Goal: Task Accomplishment & Management: Complete application form

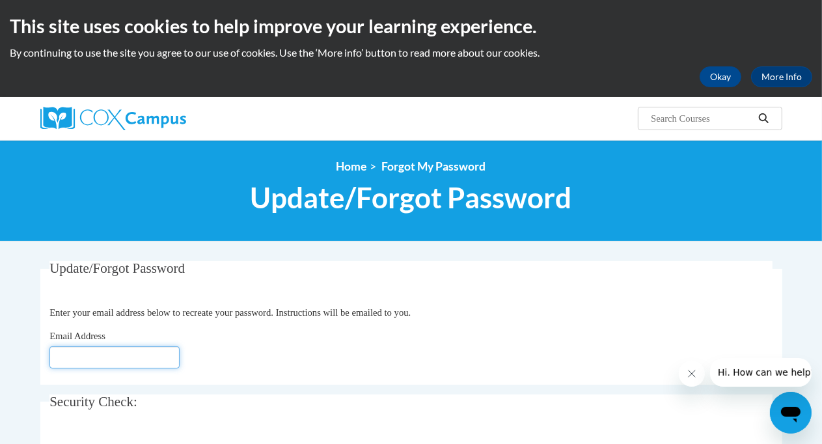
click at [149, 354] on input "Email Address" at bounding box center [114, 357] width 130 height 22
type input "[EMAIL_ADDRESS][DOMAIN_NAME]"
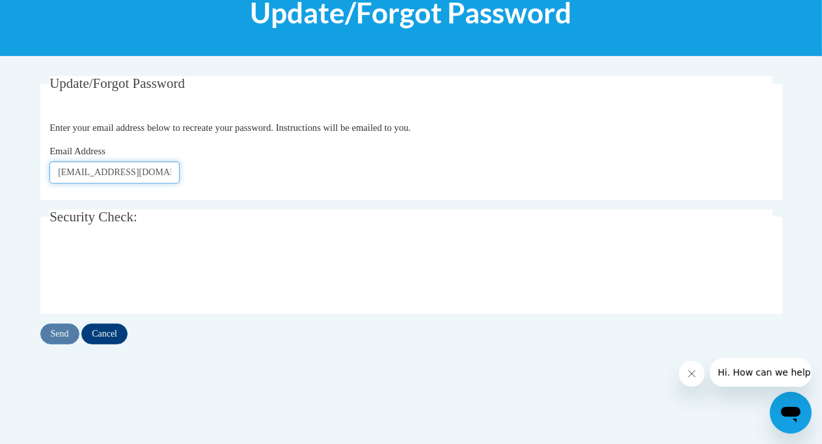
scroll to position [186, 0]
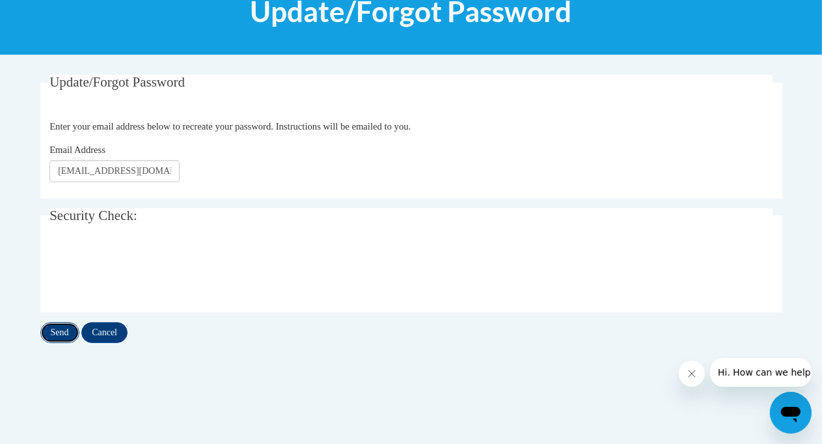
click at [61, 329] on input "Send" at bounding box center [59, 332] width 39 height 21
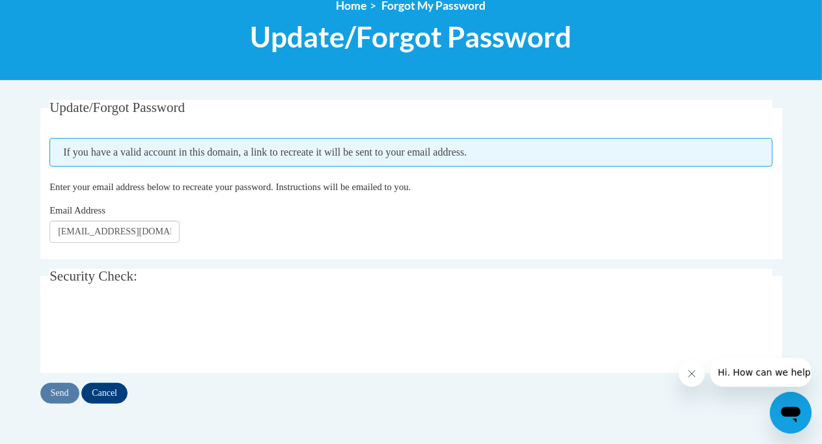
scroll to position [169, 0]
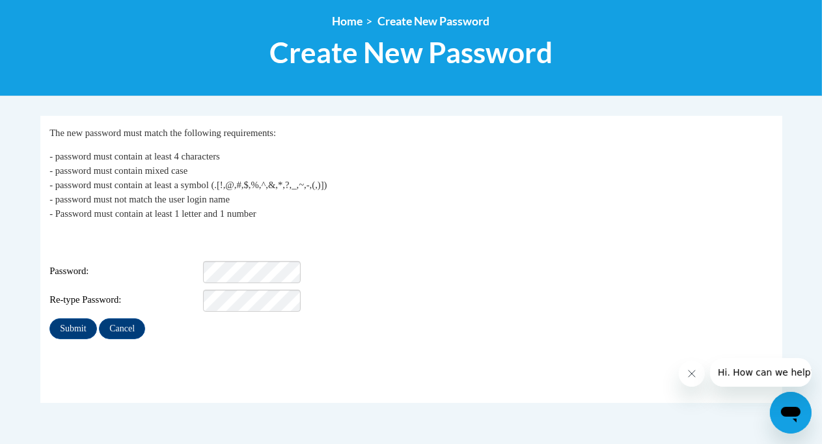
scroll to position [151, 0]
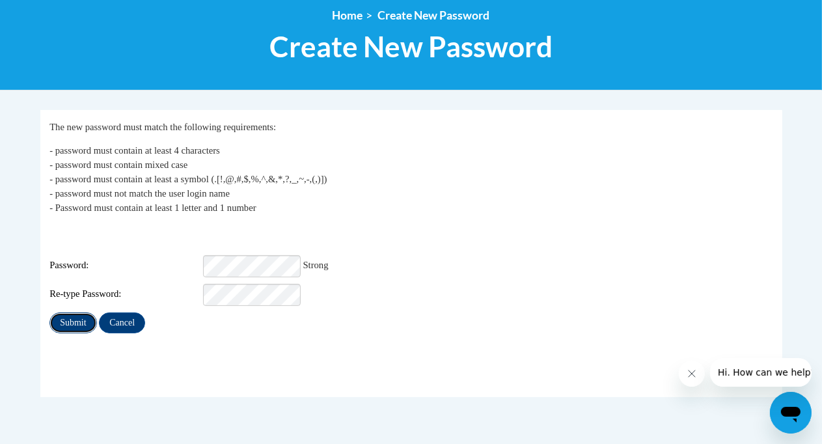
click at [67, 313] on input "Submit" at bounding box center [72, 323] width 47 height 21
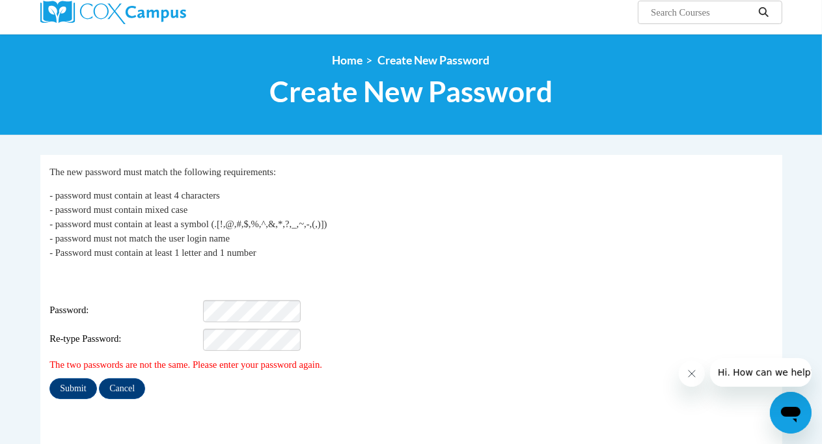
scroll to position [107, 0]
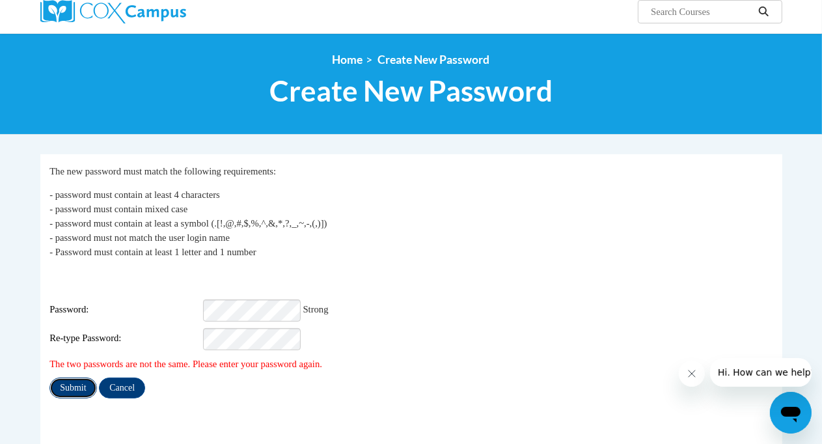
click at [74, 378] on input "Submit" at bounding box center [72, 388] width 47 height 21
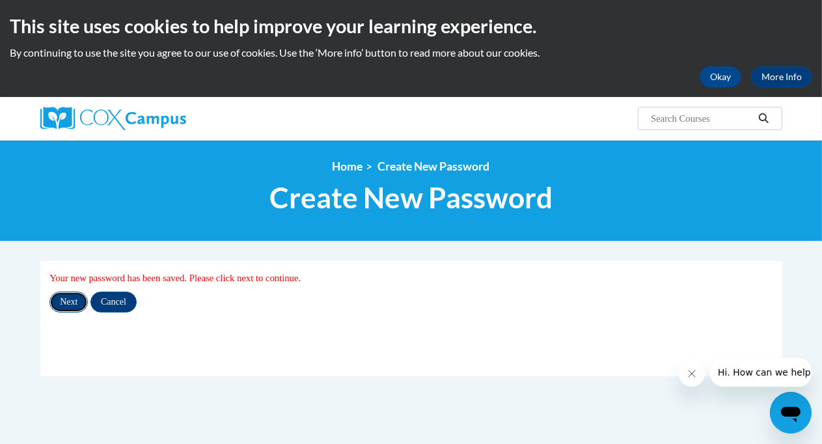
click at [59, 306] on input "Next" at bounding box center [68, 302] width 38 height 21
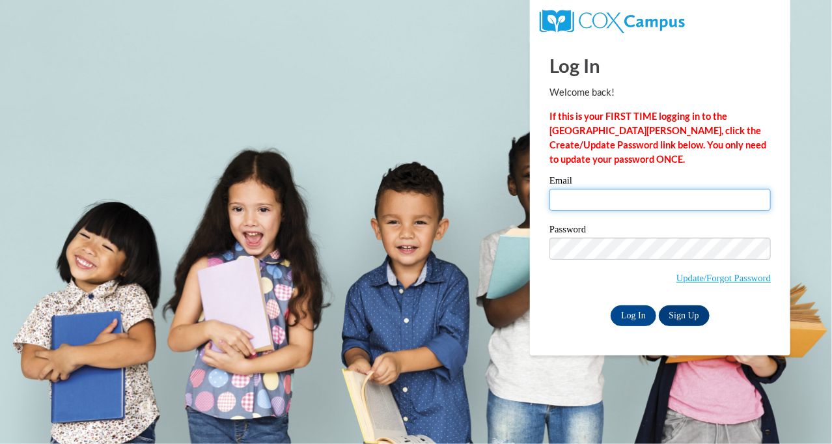
click at [595, 194] on input "Email" at bounding box center [660, 200] width 221 height 22
type input "[EMAIL_ADDRESS][DOMAIN_NAME]"
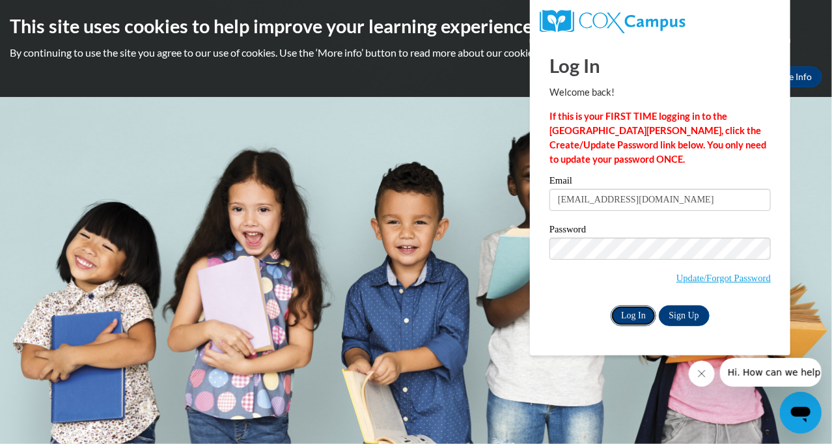
click at [625, 315] on input "Log In" at bounding box center [634, 315] width 46 height 21
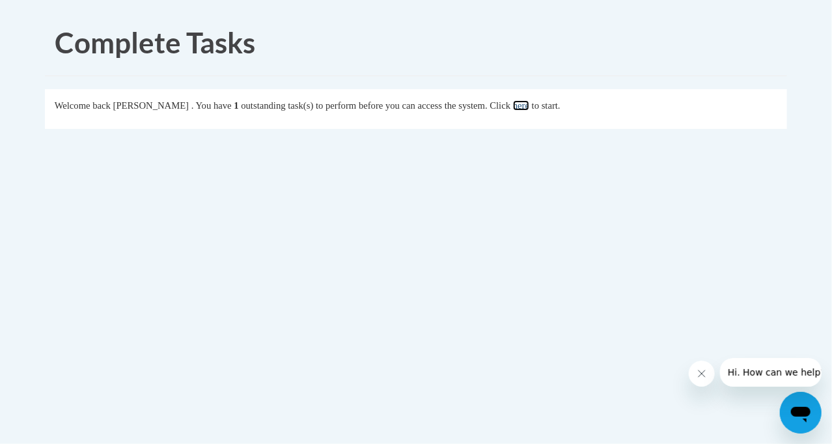
click at [529, 108] on link "here" at bounding box center [521, 105] width 16 height 10
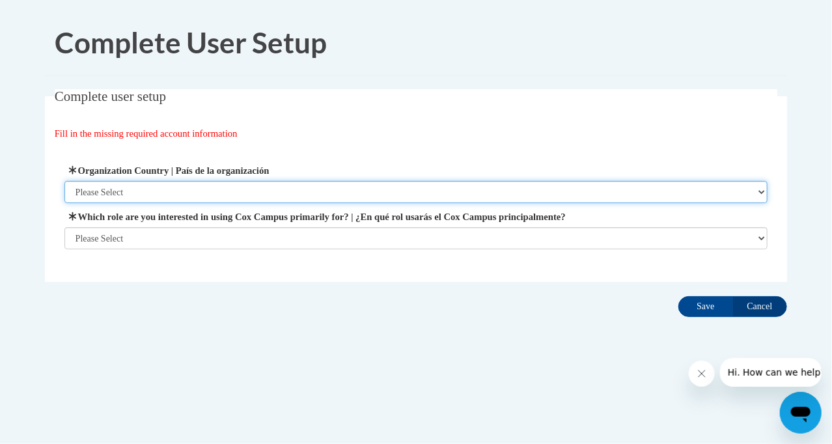
click at [174, 189] on select "Please Select United States | Estados Unidos Outside of the United States | Fue…" at bounding box center [416, 192] width 704 height 22
select select "ad49bcad-a171-4b2e-b99c-48b446064914"
click at [64, 181] on select "Please Select United States | Estados Unidos Outside of the United States | Fue…" at bounding box center [416, 192] width 704 height 22
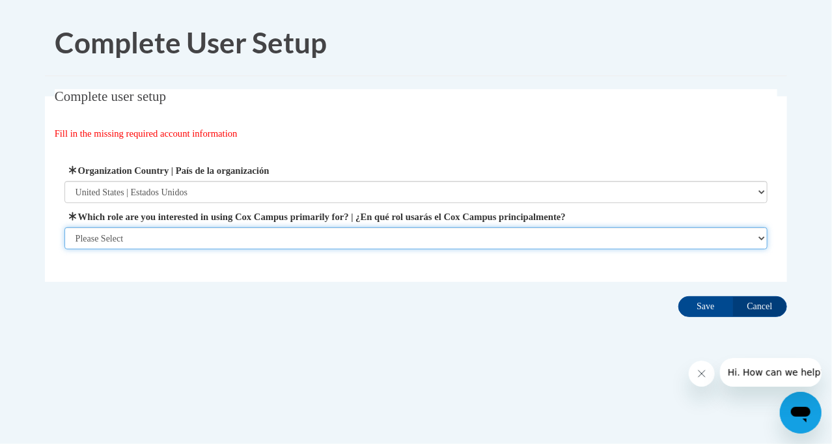
click at [171, 240] on select "Please Select College/University | Colegio/Universidad Community/Nonprofit Part…" at bounding box center [416, 238] width 704 height 22
select select "fbf2d438-af2f-41f8-98f1-81c410e29de3"
click at [64, 249] on select "Please Select College/University | Colegio/Universidad Community/Nonprofit Part…" at bounding box center [416, 238] width 704 height 22
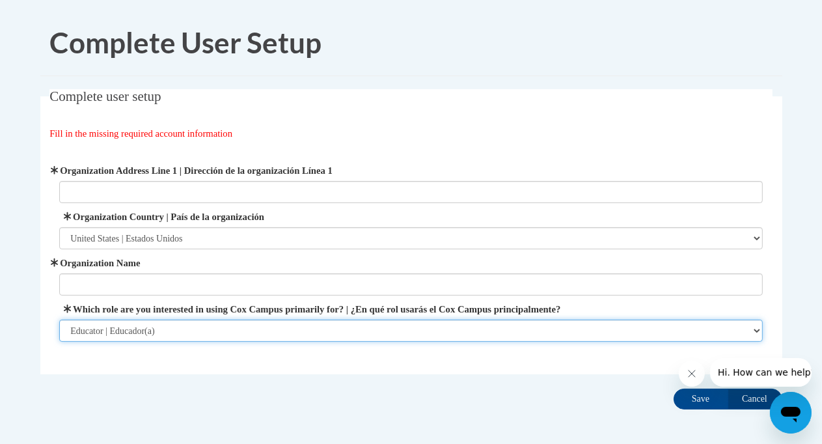
click at [238, 328] on select "Please Select College/University | Colegio/Universidad Community/Nonprofit Part…" at bounding box center [411, 331] width 704 height 22
click at [59, 320] on select "Please Select College/University | Colegio/Universidad Community/Nonprofit Part…" at bounding box center [411, 331] width 704 height 22
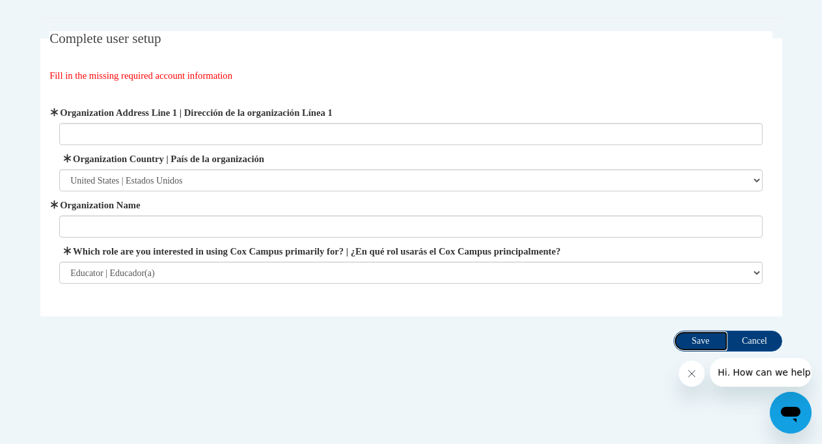
click at [698, 341] on input "Save" at bounding box center [701, 341] width 55 height 21
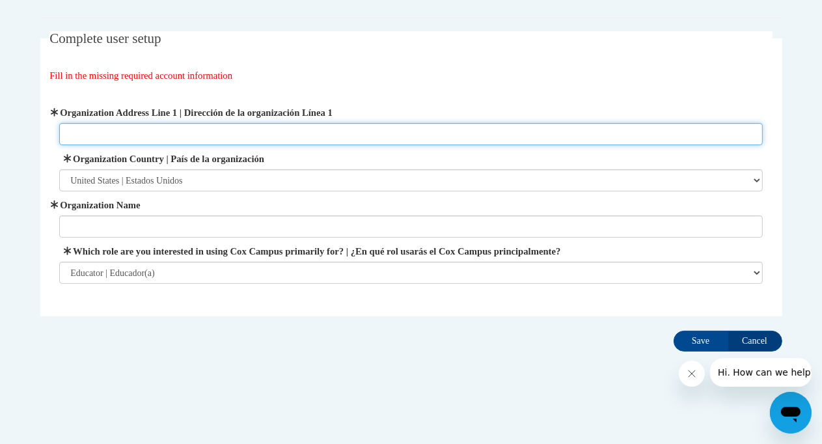
click at [318, 130] on input "Organization Address Line 1 | Dirección de la organización Línea 1" at bounding box center [411, 134] width 704 height 22
type input "W154 N11492 Fond du Lac Ave."
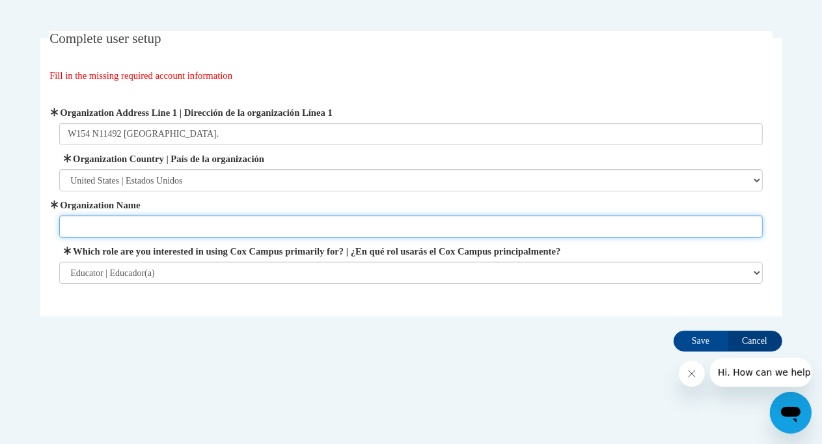
click at [203, 222] on input "Organization Name" at bounding box center [411, 227] width 704 height 22
type input "Germantown School District"
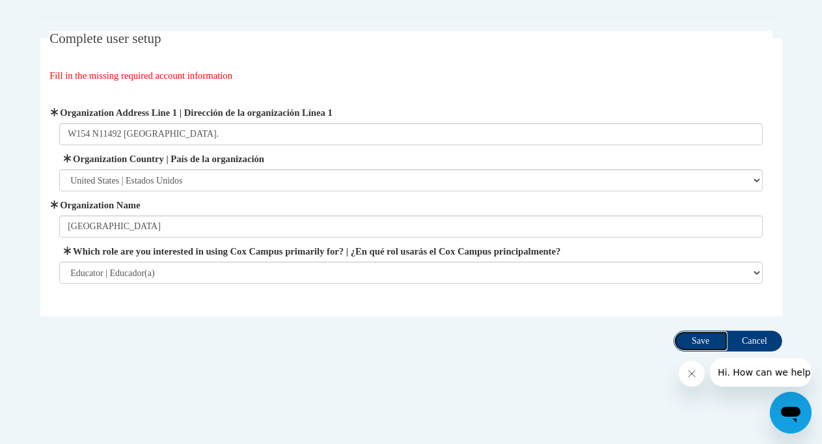
click at [693, 338] on input "Save" at bounding box center [701, 341] width 55 height 21
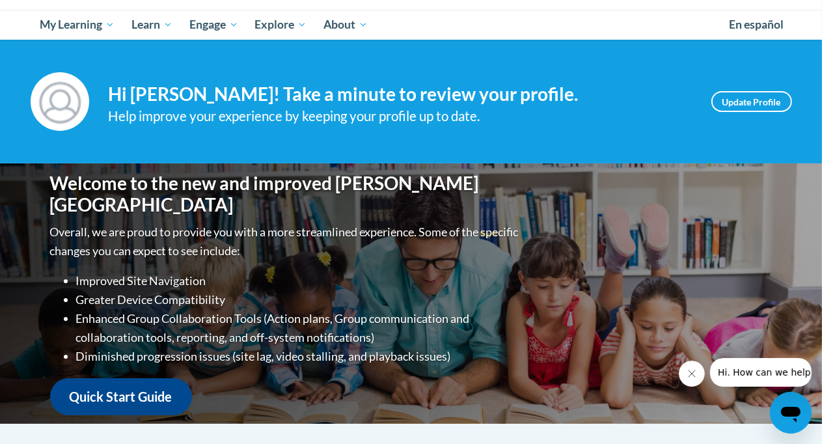
scroll to position [130, 0]
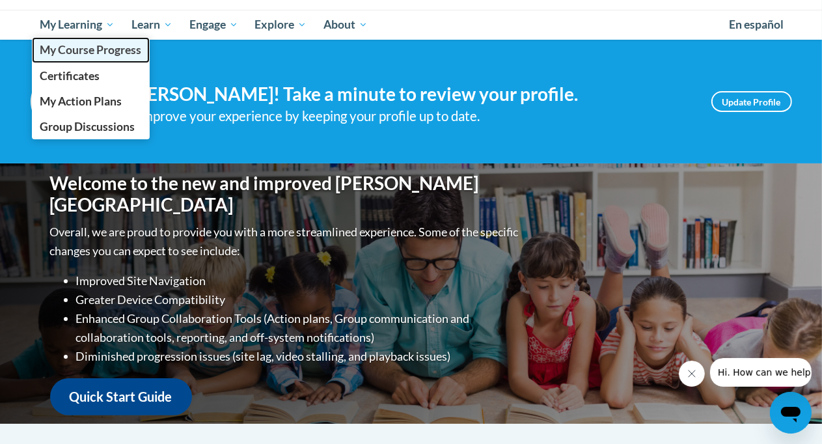
click at [72, 46] on span "My Course Progress" at bounding box center [91, 50] width 102 height 14
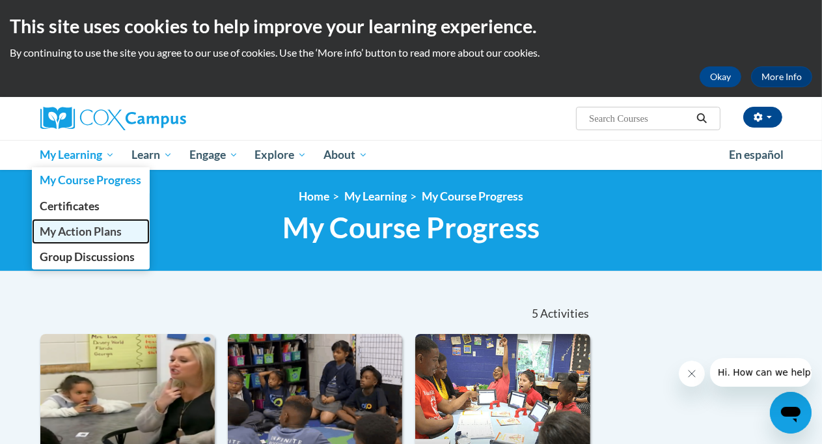
click at [66, 228] on span "My Action Plans" at bounding box center [81, 232] width 82 height 14
